Goal: Task Accomplishment & Management: Complete application form

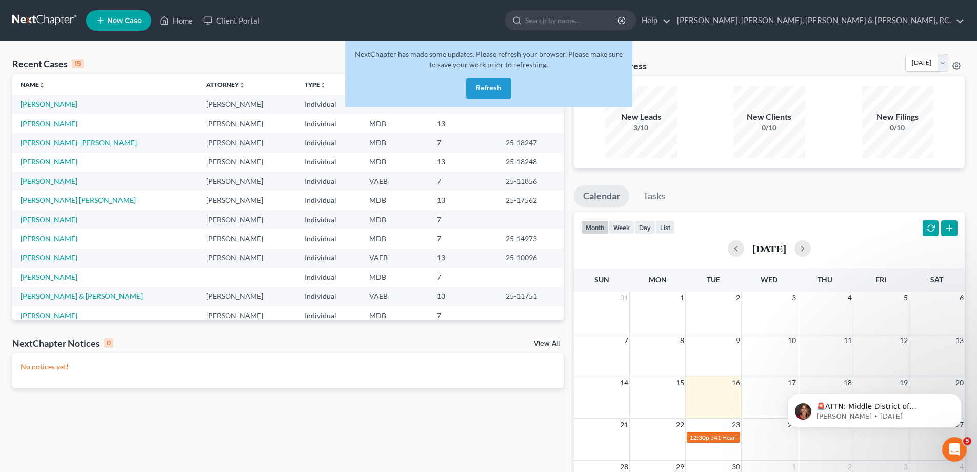
click at [476, 82] on button "Refresh" at bounding box center [488, 88] width 45 height 21
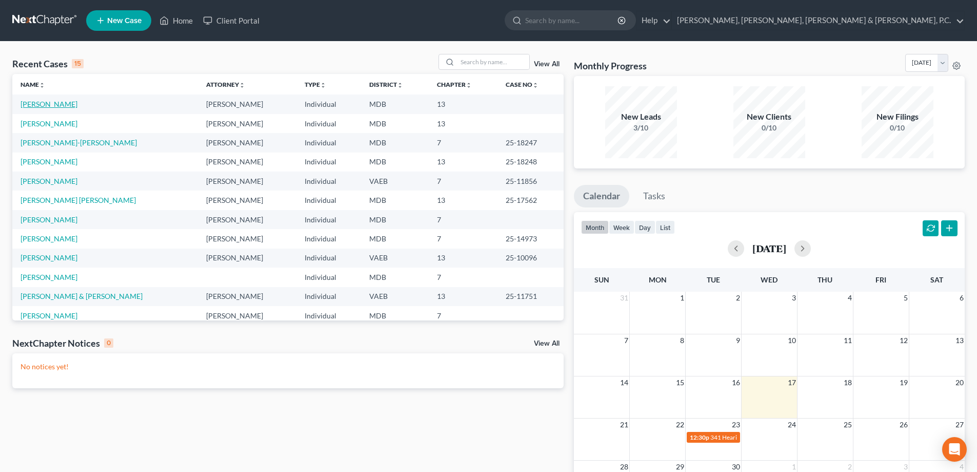
click at [67, 105] on link "[PERSON_NAME]" at bounding box center [49, 104] width 57 height 9
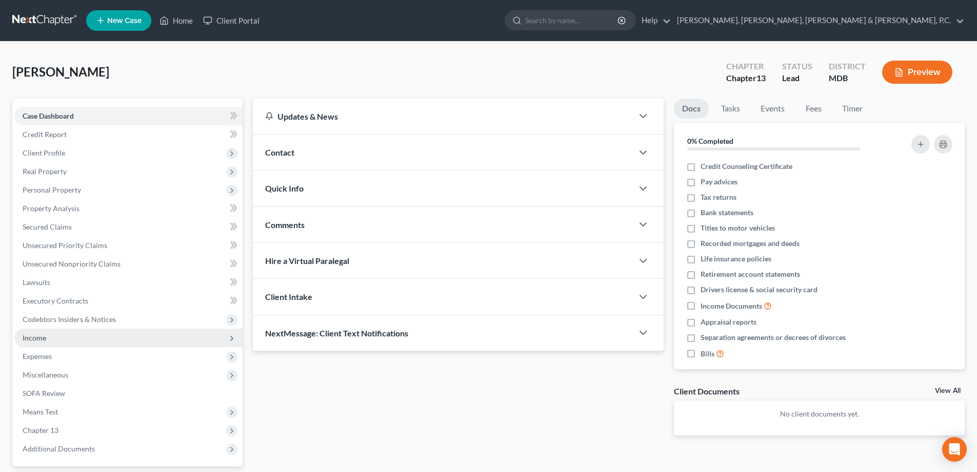
click at [40, 334] on span "Income" at bounding box center [35, 337] width 24 height 9
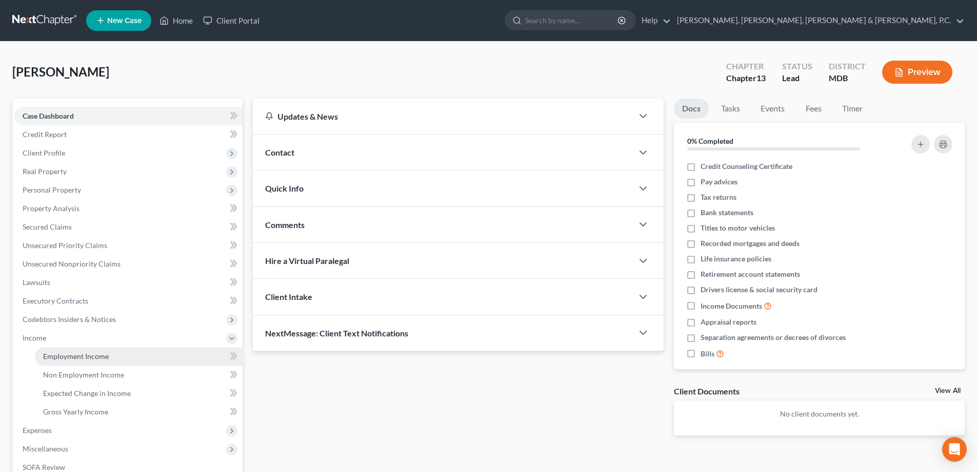
click at [56, 353] on span "Employment Income" at bounding box center [76, 355] width 66 height 9
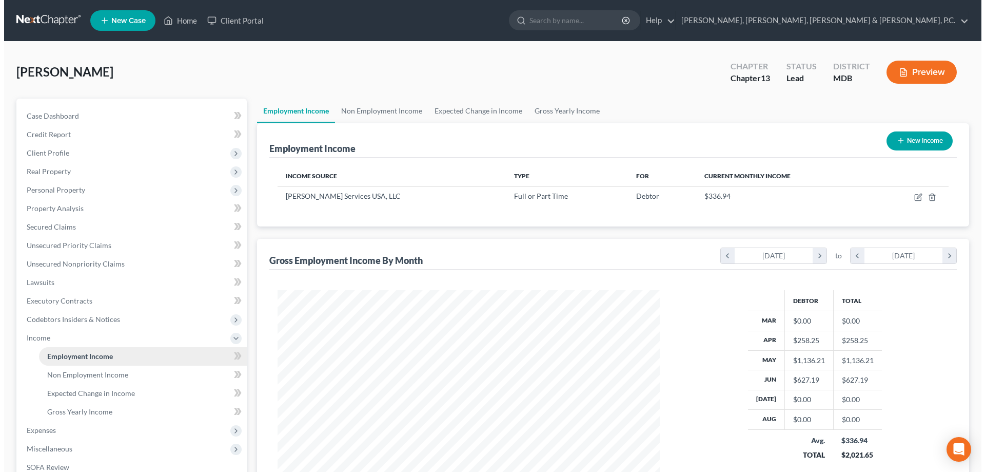
scroll to position [191, 403]
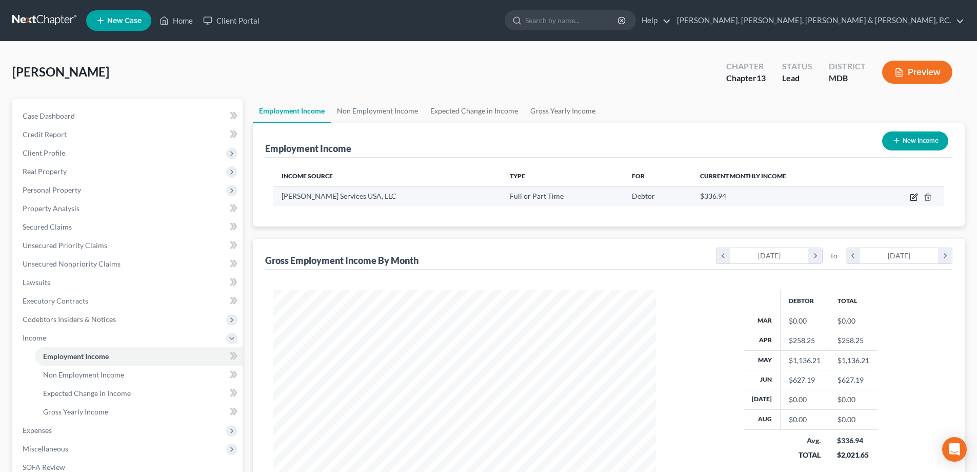
click at [912, 199] on icon "button" at bounding box center [914, 197] width 8 height 8
select select "0"
select select "23"
select select "3"
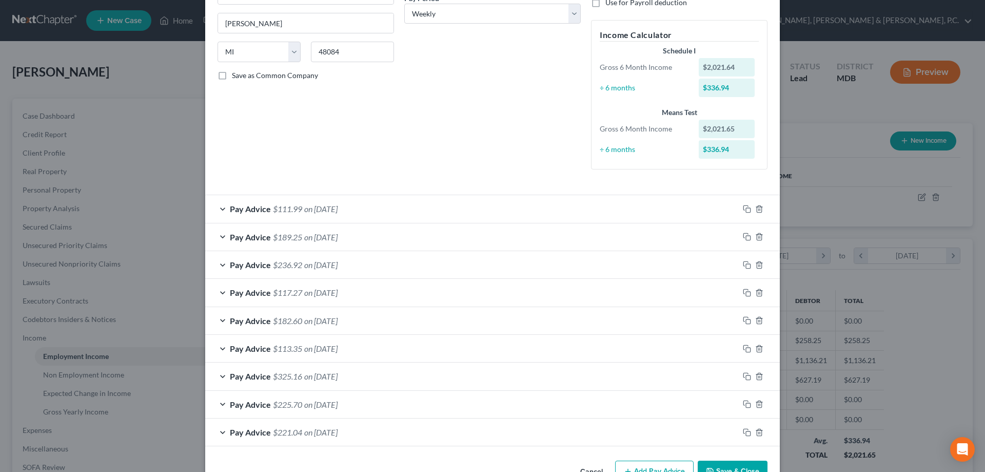
scroll to position [201, 0]
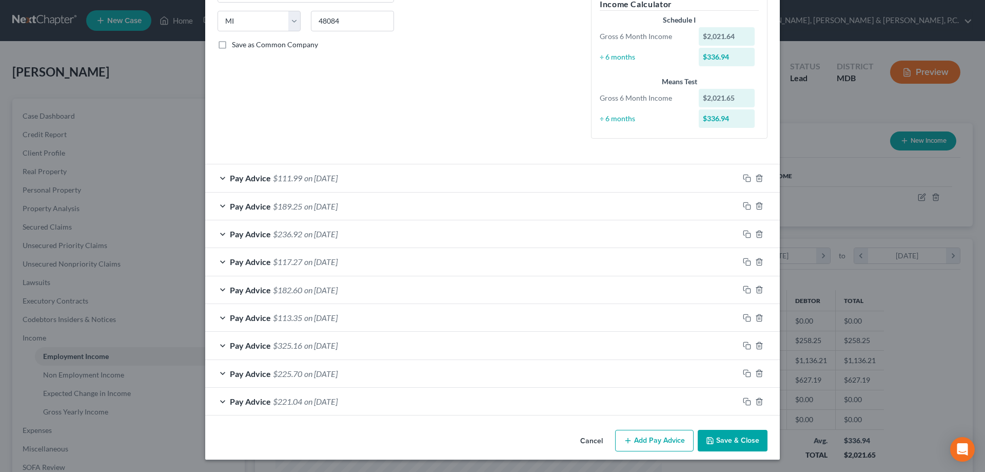
click at [657, 436] on button "Add Pay Advice" at bounding box center [654, 440] width 79 height 22
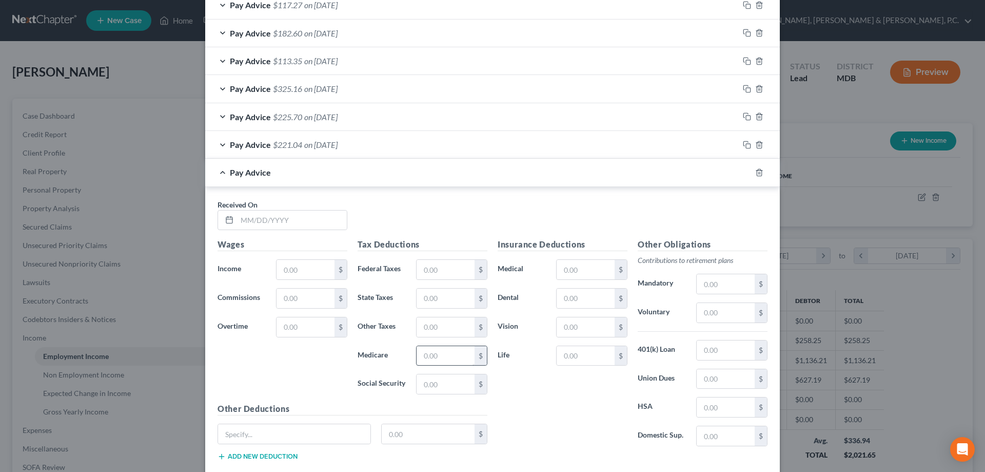
scroll to position [519, 0]
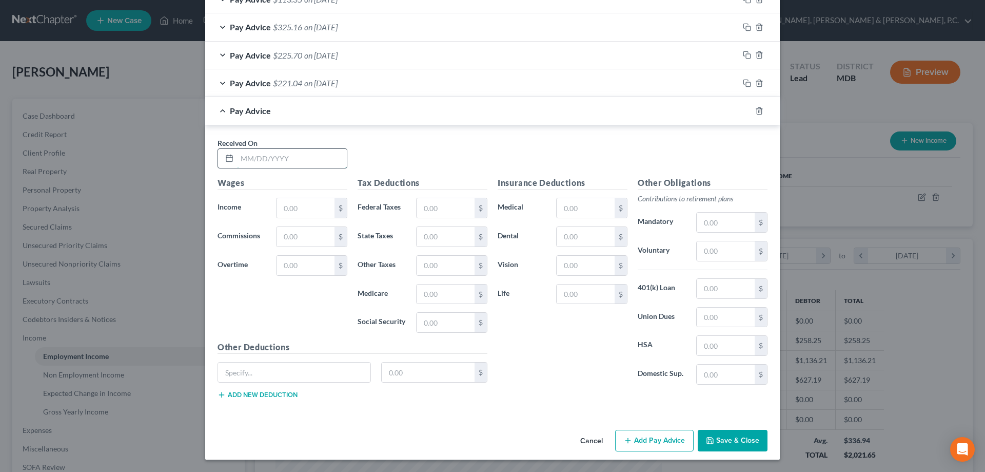
click at [311, 162] on input "text" at bounding box center [292, 158] width 110 height 19
type input "01/07/2025"
type input "135.68"
type input "8.03"
type input "1.97"
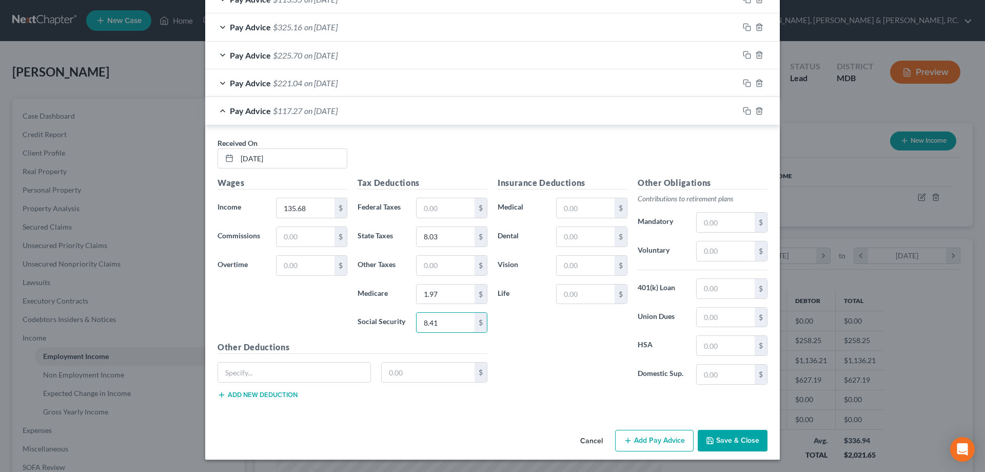
type input "8.41"
click at [653, 432] on button "Add Pay Advice" at bounding box center [654, 440] width 79 height 22
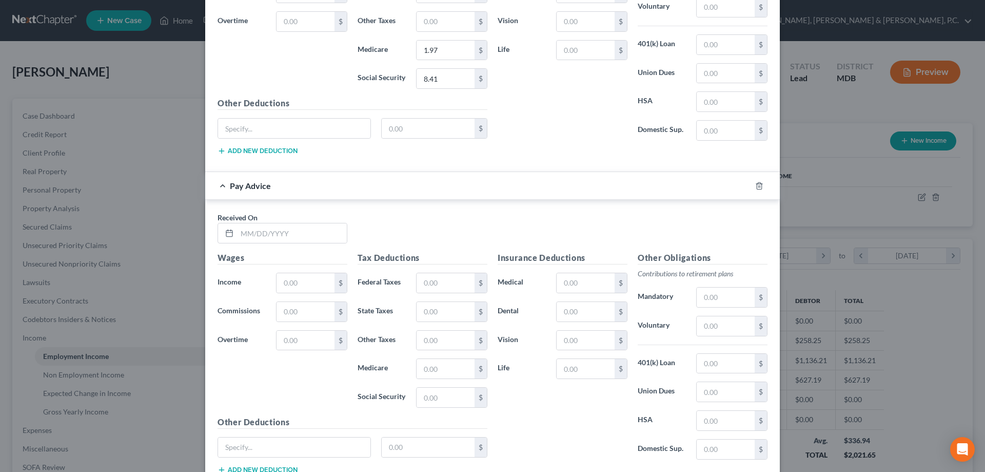
scroll to position [776, 0]
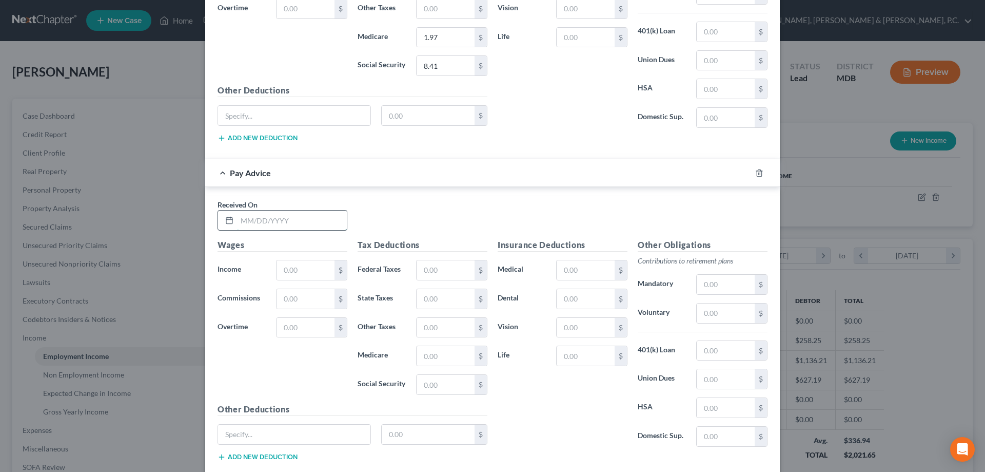
click at [321, 225] on input "text" at bounding box center [292, 219] width 110 height 19
type input "01/24/2025"
type input "131.04"
type input "7.67"
type input "1.90"
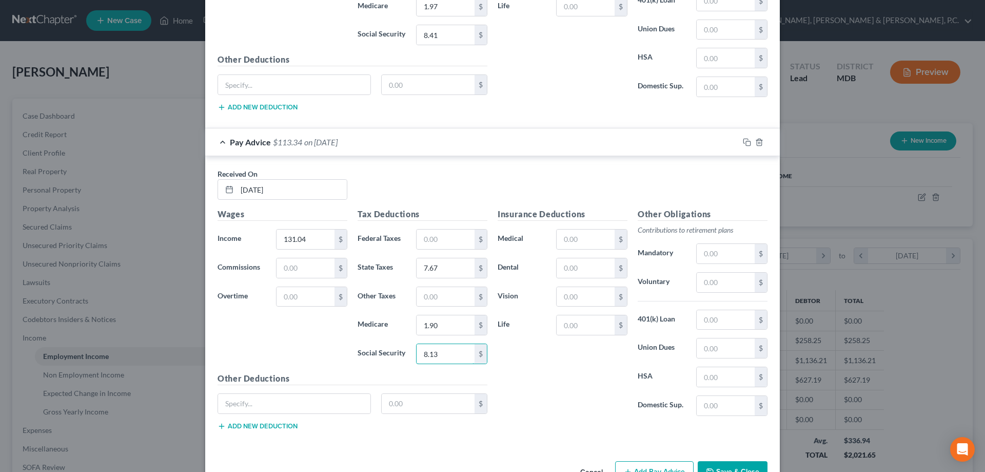
scroll to position [837, 0]
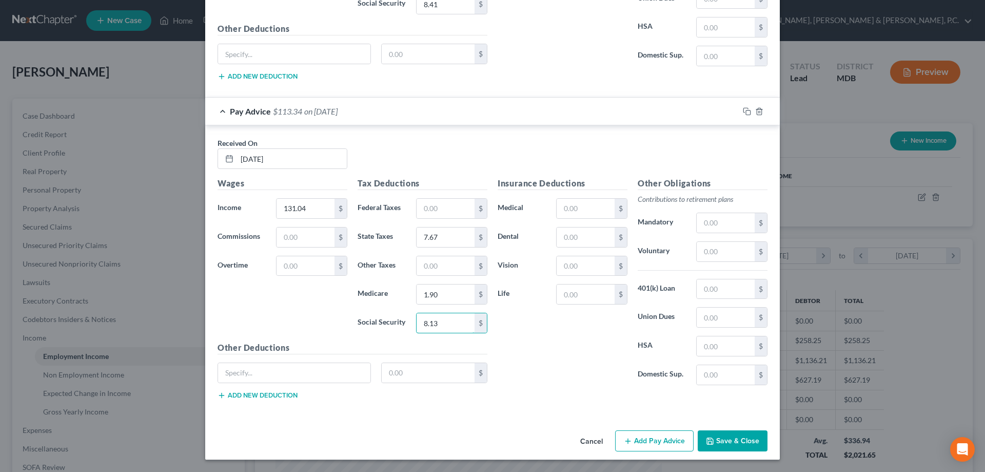
type input "8.13"
click at [640, 437] on button "Add Pay Advice" at bounding box center [654, 441] width 79 height 22
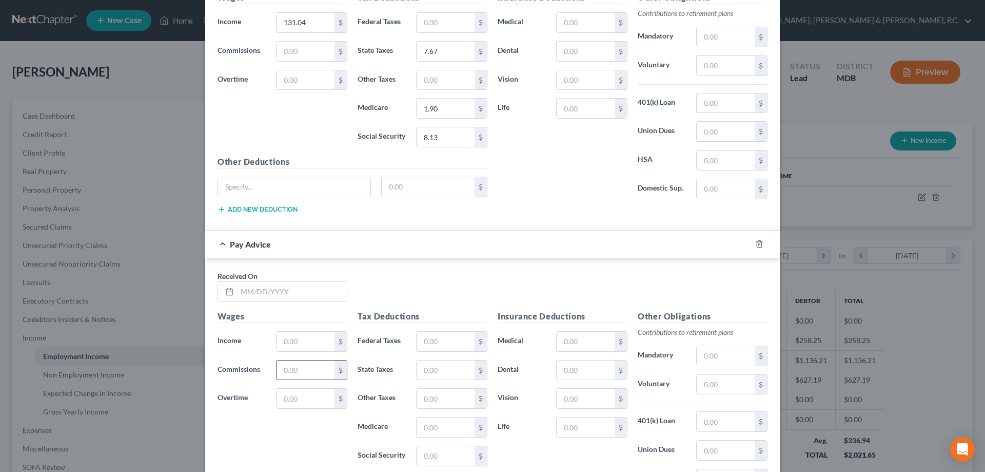
scroll to position [1043, 0]
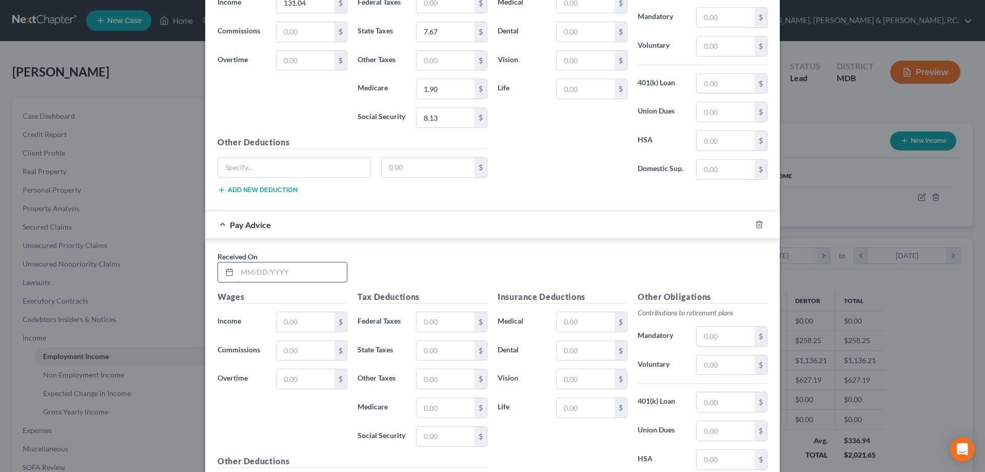
click at [290, 269] on input "text" at bounding box center [292, 271] width 110 height 19
type input "02/28/2025"
type input "131.04"
type input "7.67"
type input "1.90"
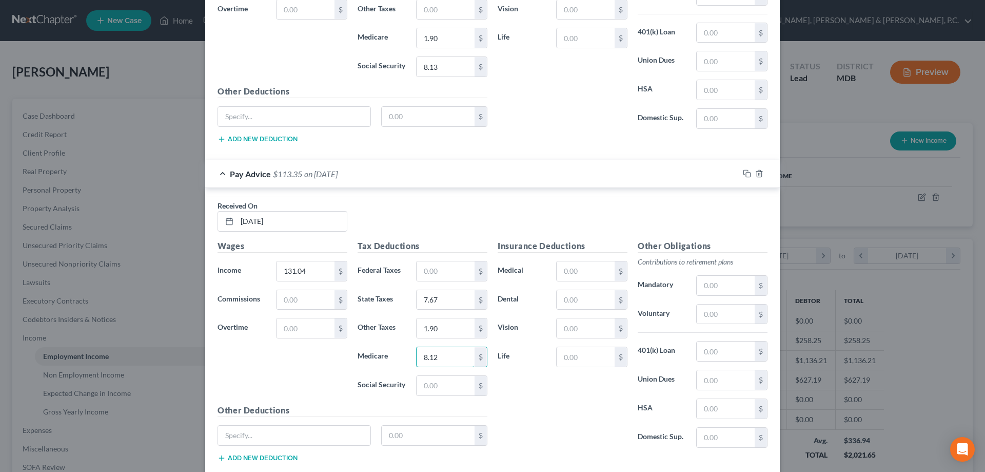
scroll to position [1156, 0]
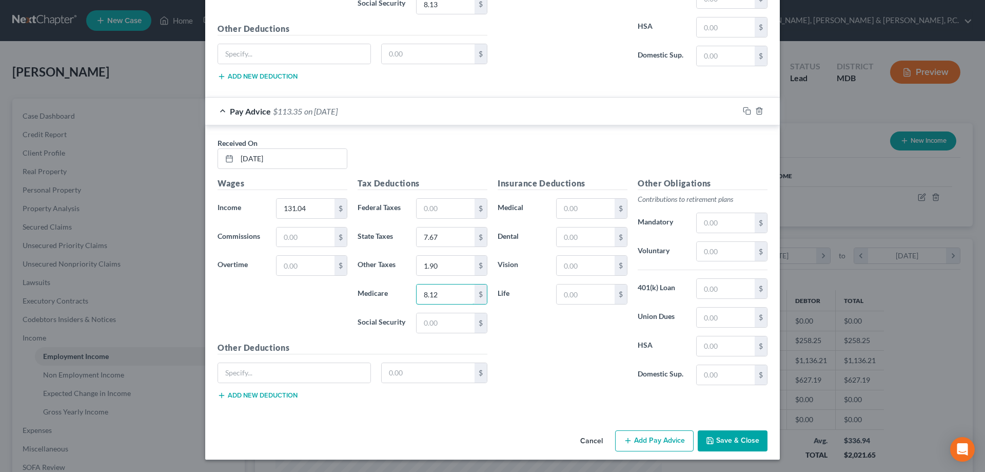
type input "8.12"
click at [640, 436] on button "Add Pay Advice" at bounding box center [654, 441] width 79 height 22
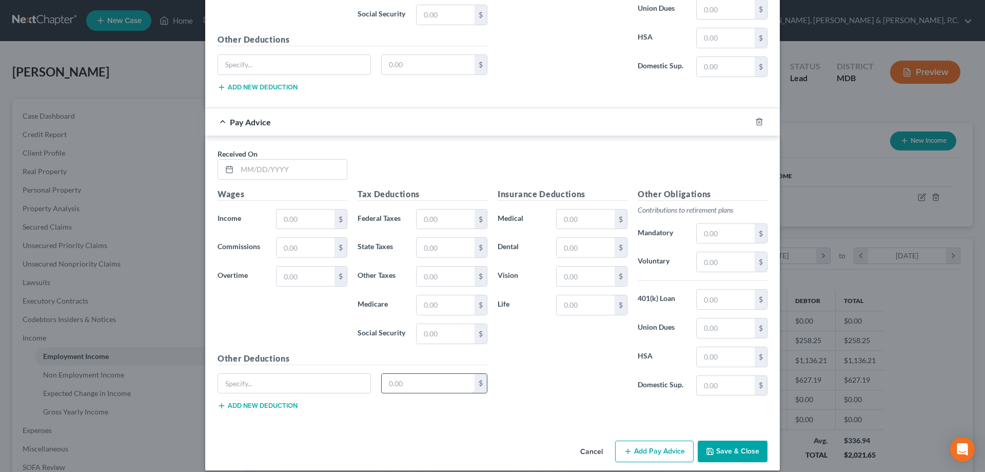
scroll to position [1475, 0]
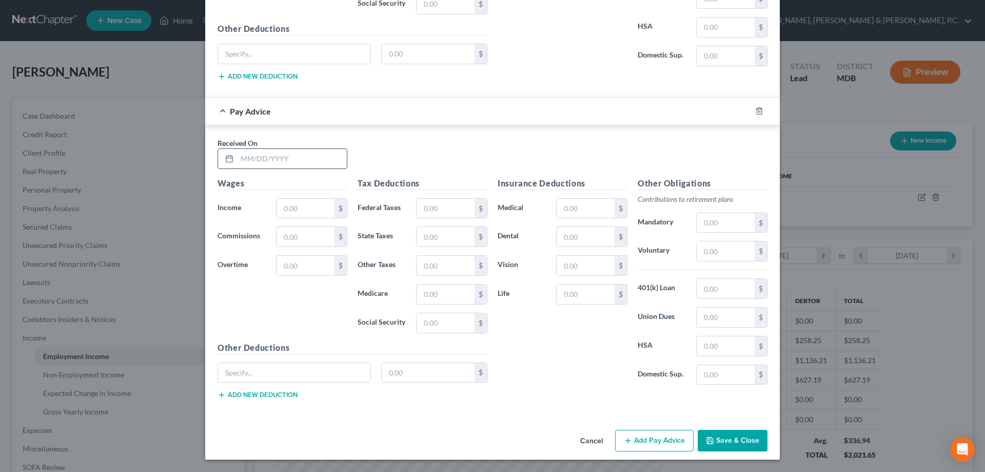
click at [305, 158] on input "text" at bounding box center [292, 158] width 110 height 19
type input "03/07/2025"
type input "239.91"
type input "16.21"
type input "3.48"
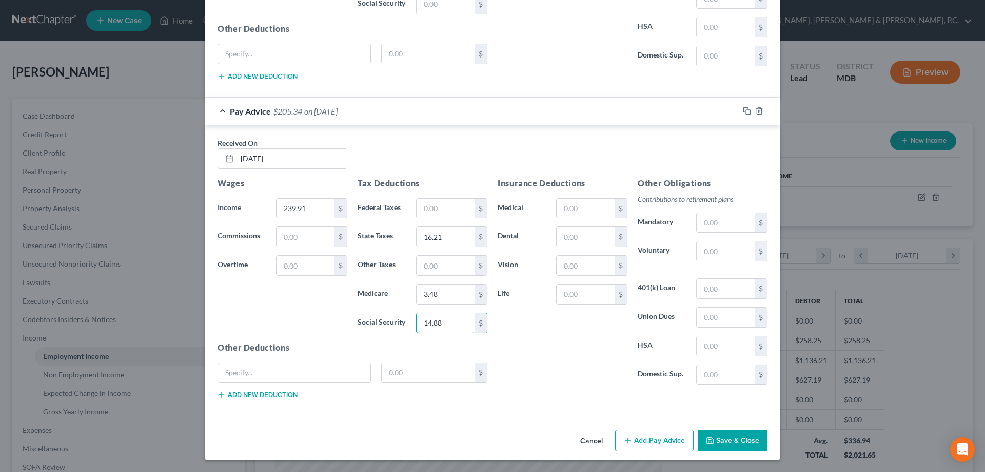
type input "14.88"
click at [641, 433] on button "Add Pay Advice" at bounding box center [654, 440] width 79 height 22
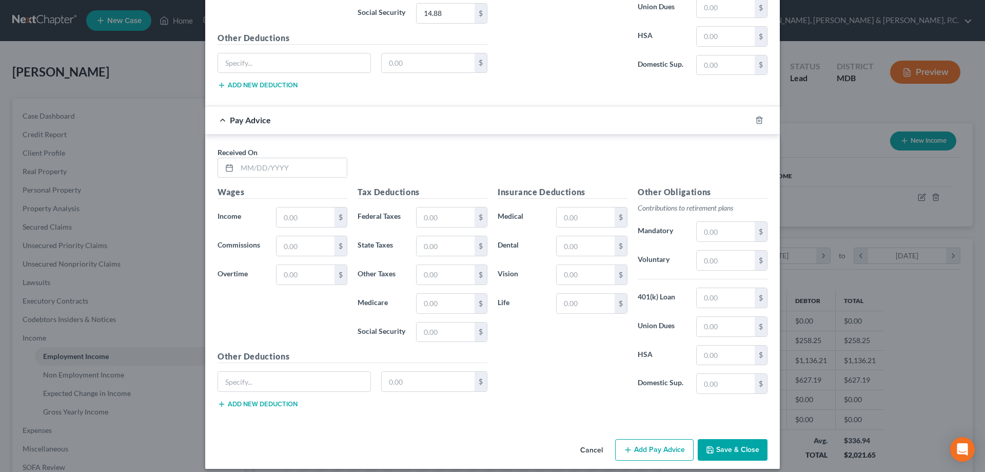
scroll to position [1793, 0]
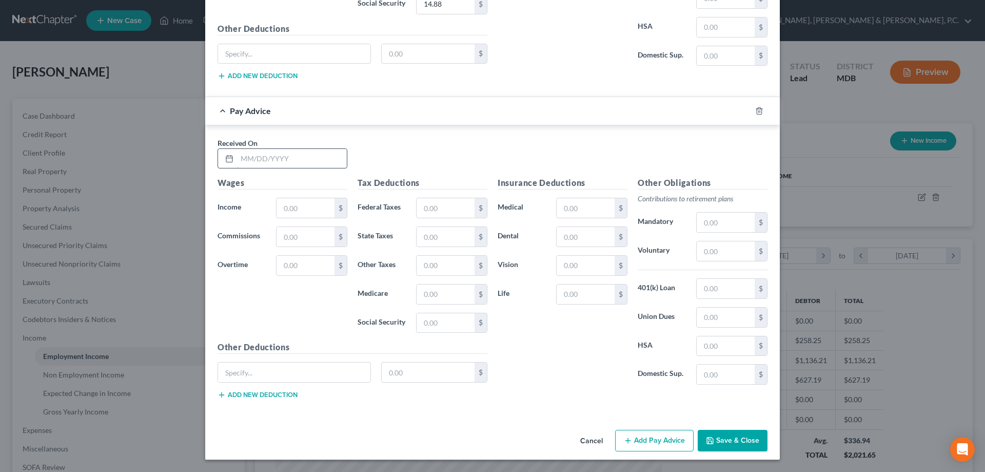
click at [317, 164] on input "text" at bounding box center [292, 158] width 110 height 19
type input "03/21/2025"
type input "268.33"
type input "18.13"
type input "3.89"
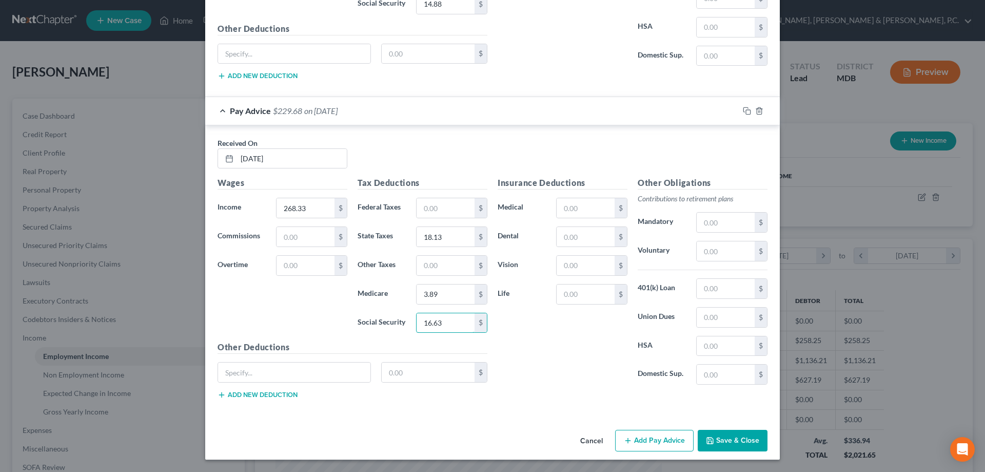
type input "16.63"
click at [643, 444] on button "Add Pay Advice" at bounding box center [654, 440] width 79 height 22
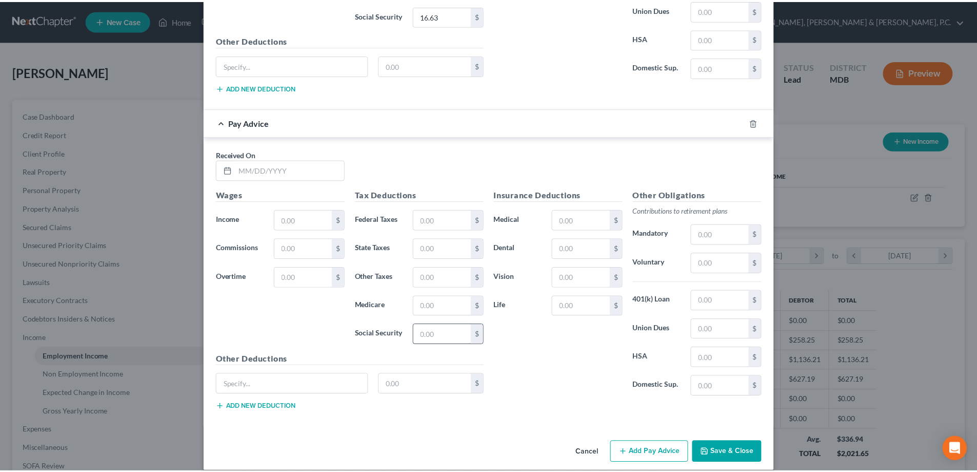
scroll to position [2112, 0]
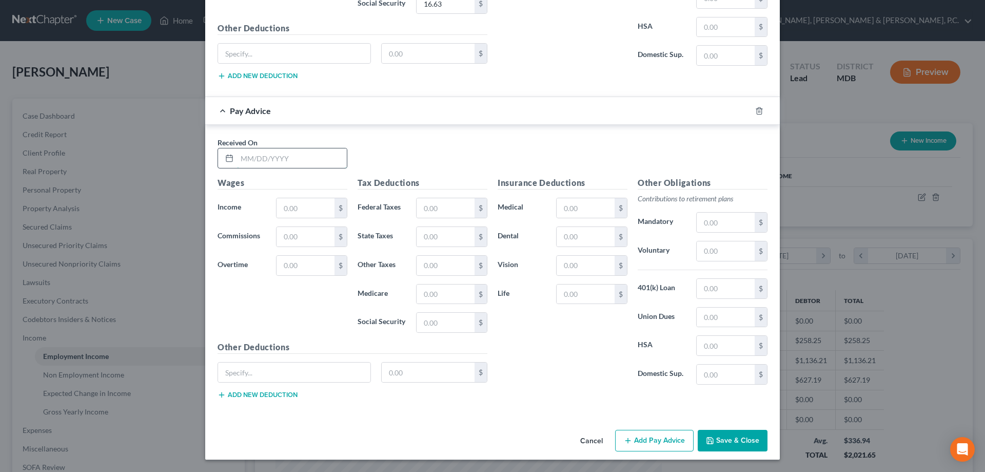
click at [296, 158] on input "text" at bounding box center [292, 157] width 110 height 19
type input "04/04/2025"
type input "80.24"
type input "1.16"
type input "4.98"
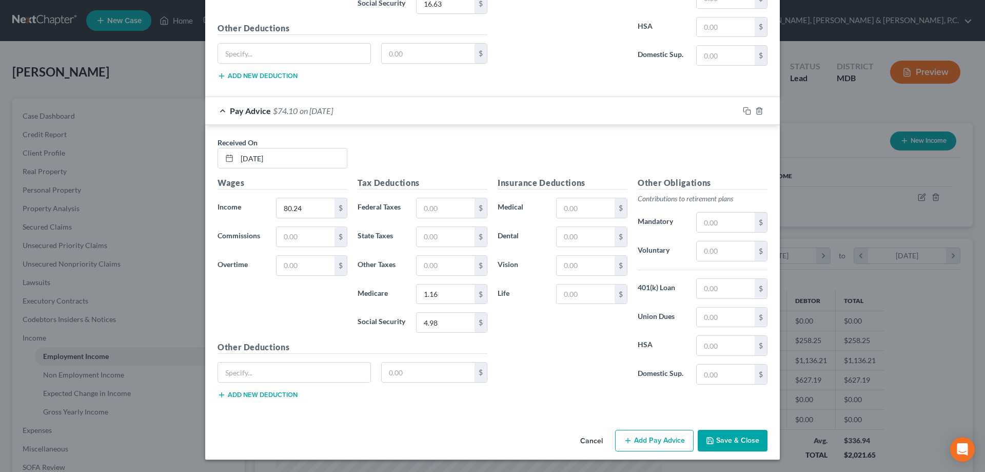
click at [721, 439] on button "Save & Close" at bounding box center [733, 440] width 70 height 22
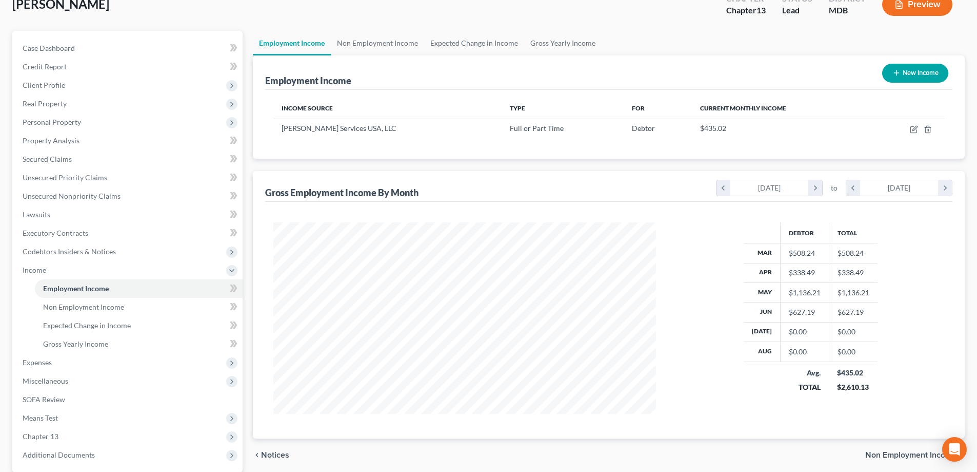
scroll to position [0, 0]
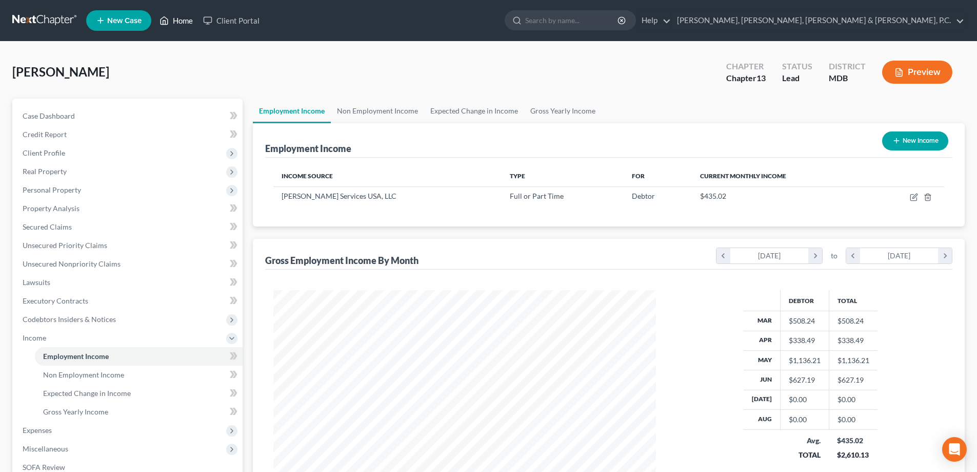
drag, startPoint x: 171, startPoint y: 19, endPoint x: 285, endPoint y: 347, distance: 347.3
click at [170, 19] on link "Home" at bounding box center [176, 20] width 44 height 18
